Goal: Task Accomplishment & Management: Complete application form

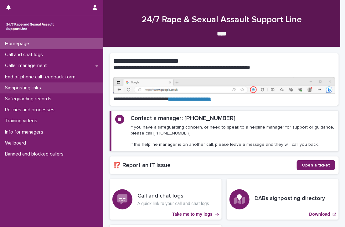
click at [21, 86] on p "Signposting links" at bounding box center [25, 88] width 44 height 6
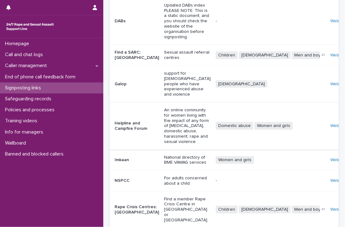
scroll to position [170, 0]
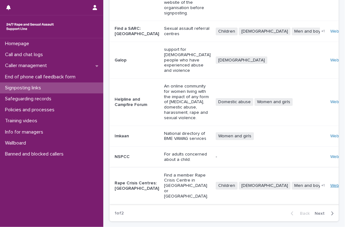
click at [331, 183] on link "Website" at bounding box center [339, 185] width 16 height 4
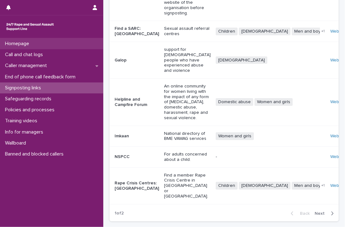
click at [41, 43] on div "Homepage" at bounding box center [51, 43] width 103 height 11
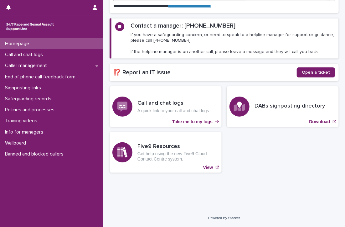
scroll to position [53, 0]
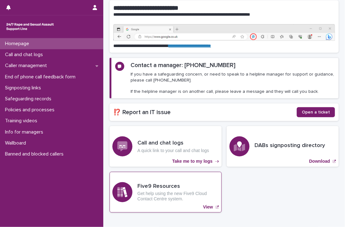
click at [207, 204] on p "View" at bounding box center [208, 206] width 10 height 5
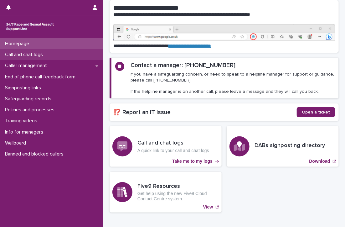
click at [46, 52] on p "Call and chat logs" at bounding box center [25, 55] width 45 height 6
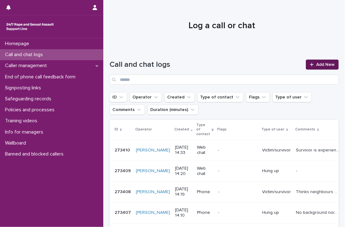
click at [324, 64] on span "Add New" at bounding box center [326, 64] width 18 height 4
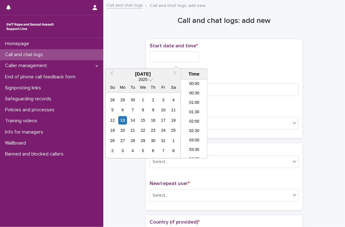
click at [170, 53] on input "text" at bounding box center [175, 56] width 50 height 11
click at [195, 107] on li "14:00" at bounding box center [194, 109] width 27 height 9
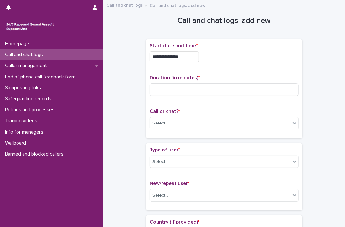
click at [199, 59] on input "**********" at bounding box center [175, 56] width 50 height 11
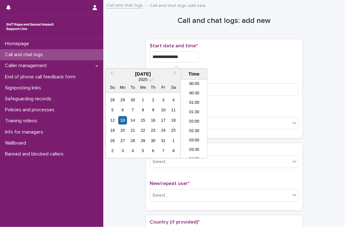
scroll to position [229, 0]
type input "**********"
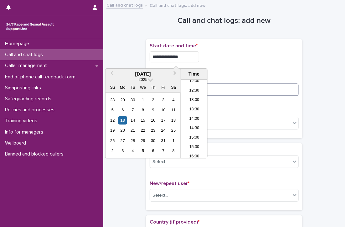
click at [245, 92] on input at bounding box center [224, 89] width 149 height 13
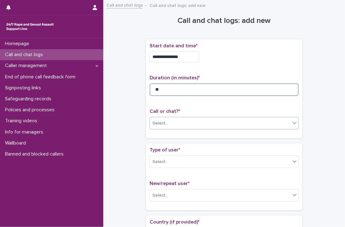
type input "**"
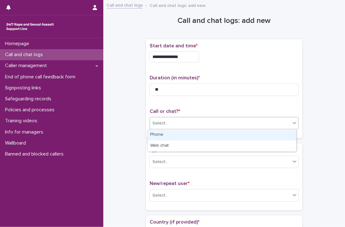
click at [228, 123] on div "Select..." at bounding box center [220, 123] width 141 height 10
click at [157, 133] on div "Phone" at bounding box center [222, 134] width 149 height 11
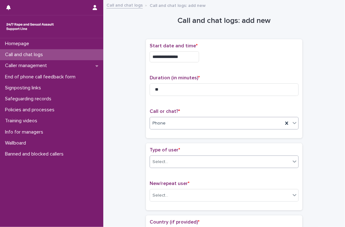
click at [170, 161] on div "Select..." at bounding box center [220, 162] width 141 height 10
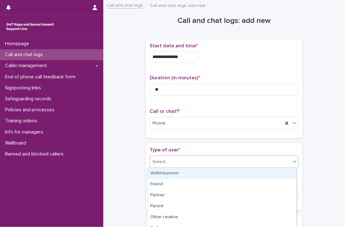
click at [175, 174] on div "Victim/survivor" at bounding box center [222, 173] width 149 height 11
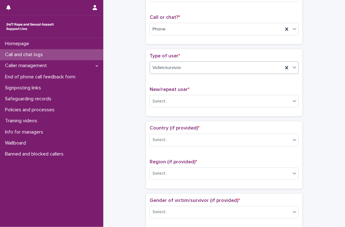
scroll to position [125, 0]
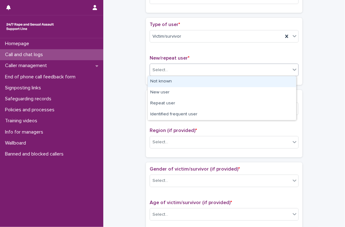
click at [165, 67] on div "Select..." at bounding box center [161, 70] width 16 height 7
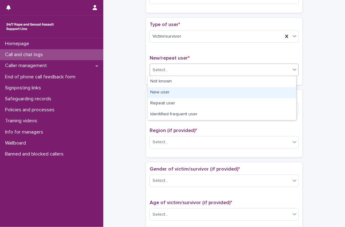
click at [169, 92] on div "New user" at bounding box center [222, 92] width 149 height 11
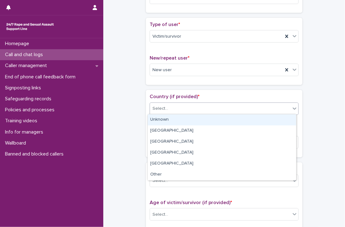
click at [170, 106] on div "Select..." at bounding box center [220, 108] width 141 height 10
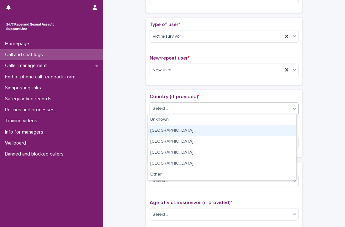
click at [164, 129] on div "[GEOGRAPHIC_DATA]" at bounding box center [222, 130] width 149 height 11
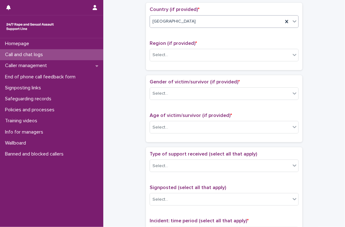
scroll to position [219, 0]
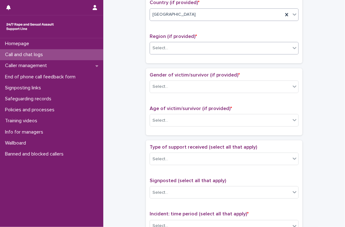
click at [173, 46] on div "Select..." at bounding box center [220, 48] width 141 height 10
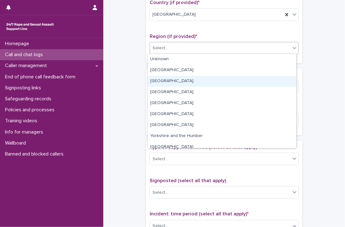
click at [172, 81] on div "[GEOGRAPHIC_DATA]" at bounding box center [222, 81] width 149 height 11
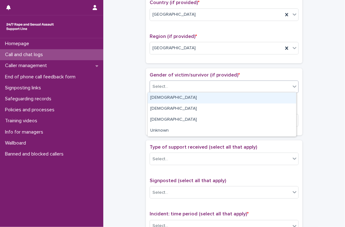
click at [163, 85] on div "Select..." at bounding box center [161, 86] width 16 height 7
click at [170, 100] on div "[DEMOGRAPHIC_DATA]" at bounding box center [222, 97] width 149 height 11
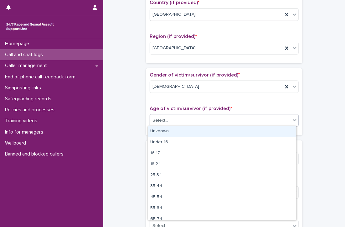
click at [174, 119] on div "Select..." at bounding box center [220, 120] width 141 height 10
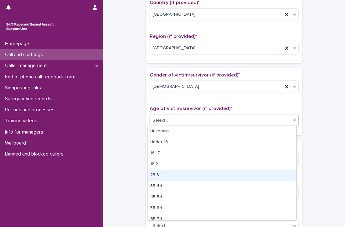
click at [165, 174] on div "25-34" at bounding box center [222, 175] width 149 height 11
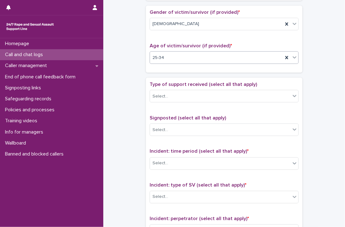
scroll to position [313, 0]
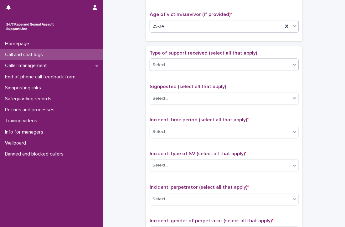
click at [175, 60] on div "Select..." at bounding box center [220, 65] width 141 height 10
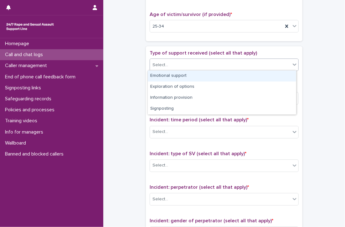
click at [170, 76] on div "Emotional support" at bounding box center [222, 76] width 149 height 11
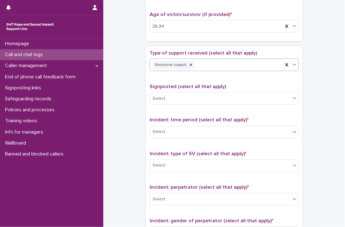
click at [227, 61] on div "Emotional support" at bounding box center [216, 65] width 133 height 11
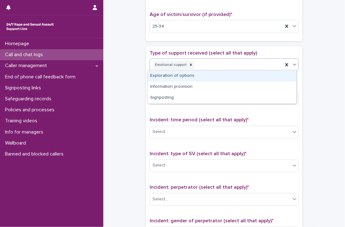
click at [217, 77] on div "Exploration of options" at bounding box center [222, 76] width 149 height 11
click at [261, 63] on div "Emotional support Exploration of options" at bounding box center [216, 65] width 133 height 11
click at [254, 77] on div "Information provision" at bounding box center [222, 76] width 149 height 11
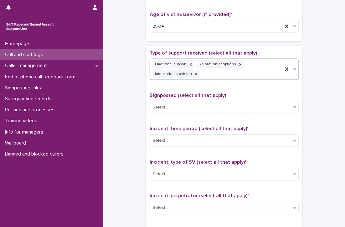
scroll to position [317, 0]
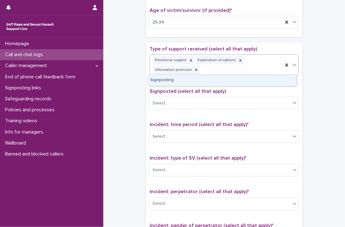
click at [253, 66] on div "Emotional support Exploration of options Information provision" at bounding box center [216, 65] width 133 height 21
click at [249, 78] on div "Signposting" at bounding box center [222, 80] width 149 height 11
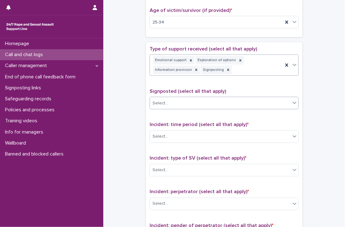
click at [168, 102] on div "Select..." at bounding box center [220, 103] width 141 height 10
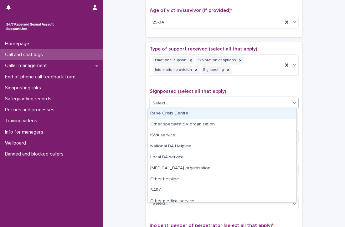
click at [167, 111] on div "Rape Crisis Centre" at bounding box center [222, 113] width 149 height 11
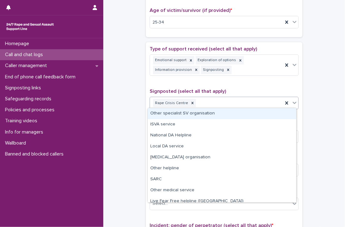
click at [208, 98] on div "Rape Crisis Centre" at bounding box center [216, 103] width 133 height 11
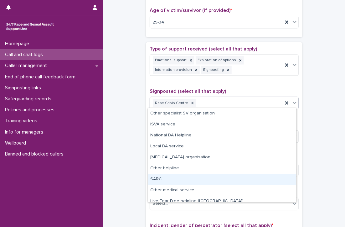
click at [152, 179] on div "SARC" at bounding box center [222, 179] width 149 height 11
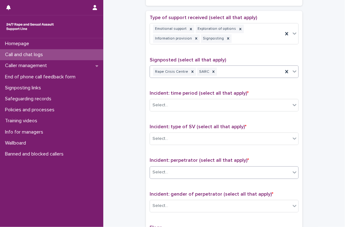
scroll to position [380, 0]
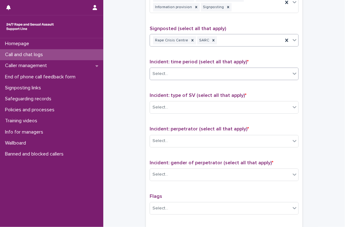
click at [183, 72] on div "Select..." at bounding box center [220, 74] width 141 height 10
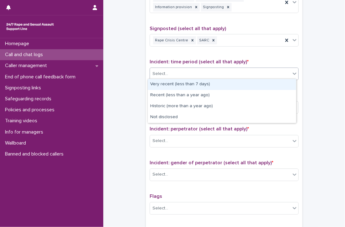
click at [192, 82] on div "Very recent (less than 7 days)" at bounding box center [222, 84] width 149 height 11
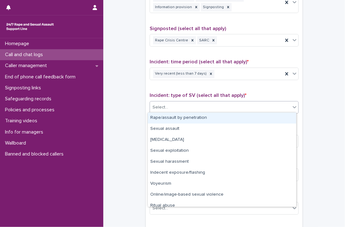
click at [173, 107] on div "Select..." at bounding box center [220, 107] width 141 height 10
click at [174, 117] on div "Rape/assault by penetration" at bounding box center [222, 117] width 149 height 11
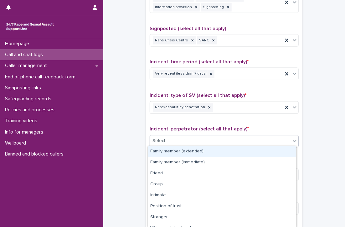
click at [170, 140] on div "Select..." at bounding box center [220, 141] width 141 height 10
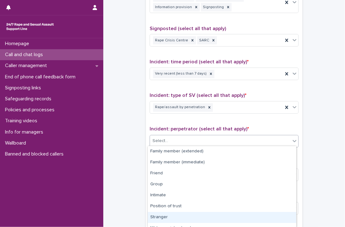
click at [175, 217] on div "Stranger" at bounding box center [222, 217] width 149 height 11
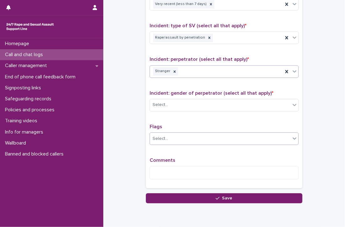
scroll to position [473, 0]
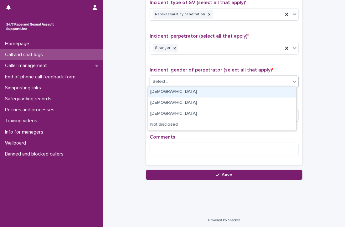
click at [167, 76] on div "Select..." at bounding box center [220, 81] width 141 height 10
click at [156, 92] on div "[DEMOGRAPHIC_DATA]" at bounding box center [222, 91] width 149 height 11
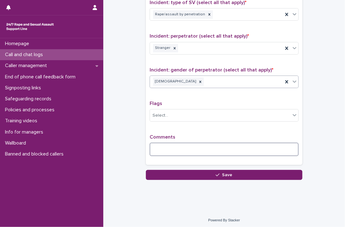
click at [175, 149] on textarea at bounding box center [224, 149] width 149 height 13
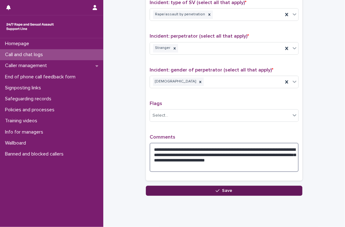
type textarea "**********"
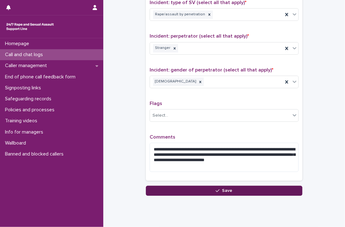
click at [225, 188] on span "Save" at bounding box center [227, 190] width 10 height 4
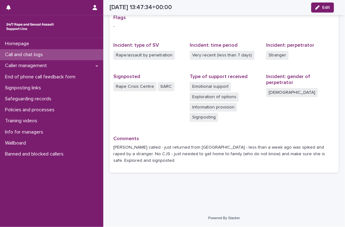
scroll to position [119, 0]
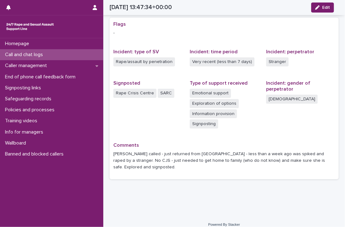
click at [32, 53] on p "Call and chat logs" at bounding box center [25, 55] width 45 height 6
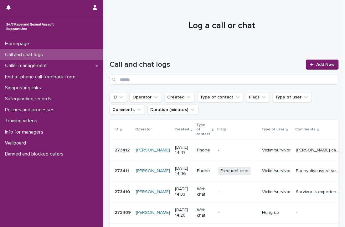
click at [71, 189] on div "Homepage Call and chat logs Caller management End of phone call feedback form S…" at bounding box center [51, 132] width 103 height 189
click at [18, 54] on p "Call and chat logs" at bounding box center [25, 55] width 45 height 6
click at [94, 5] on icon "button" at bounding box center [95, 7] width 4 height 5
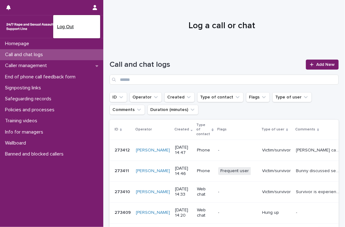
click at [70, 25] on p "Log Out" at bounding box center [76, 26] width 39 height 11
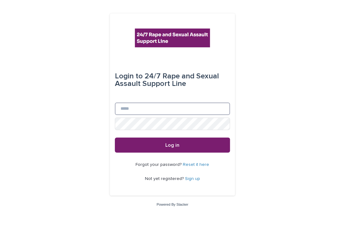
type input "**********"
